Goal: Information Seeking & Learning: Learn about a topic

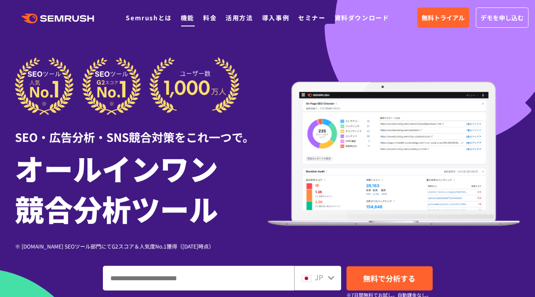
click at [184, 18] on link "機能" at bounding box center [188, 17] width 14 height 9
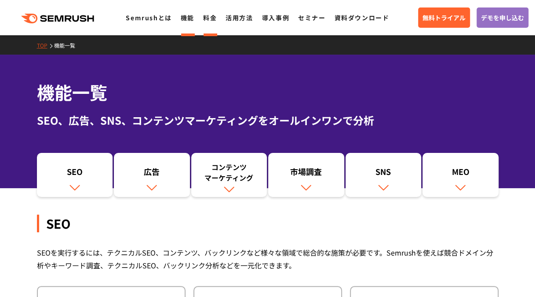
click at [209, 15] on link "料金" at bounding box center [210, 17] width 14 height 9
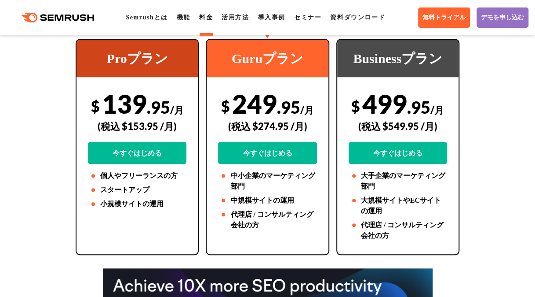
scroll to position [264, 0]
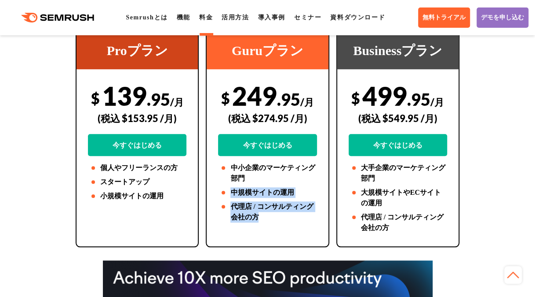
drag, startPoint x: 231, startPoint y: 146, endPoint x: 260, endPoint y: 179, distance: 43.0
click at [260, 179] on ul "中小企業のマーケティング部門 中規模サイトの運用 代理店 / コンサルティング会社の方" at bounding box center [267, 192] width 99 height 60
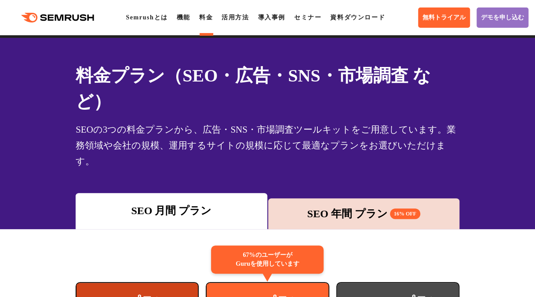
scroll to position [0, 0]
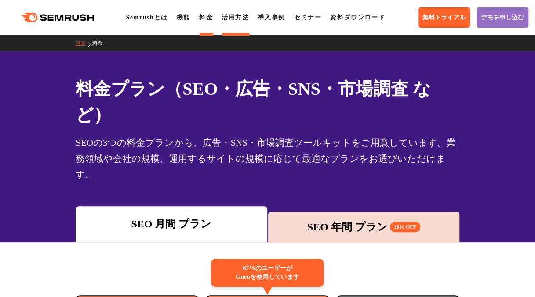
click at [238, 20] on link "活用方法" at bounding box center [235, 17] width 27 height 7
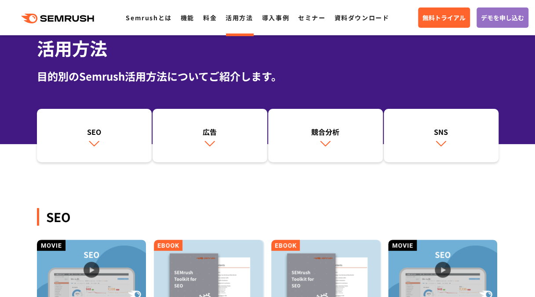
scroll to position [88, 0]
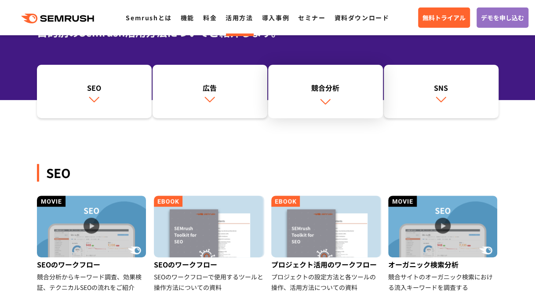
click at [329, 89] on div "競合分析" at bounding box center [326, 87] width 106 height 11
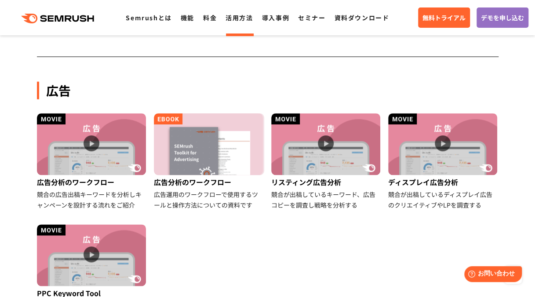
scroll to position [384, 0]
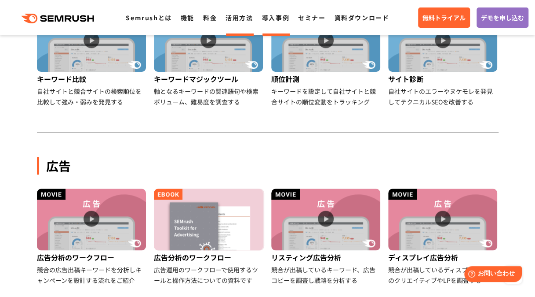
click at [268, 23] on li "導入事例" at bounding box center [275, 17] width 27 height 11
